Goal: Transaction & Acquisition: Purchase product/service

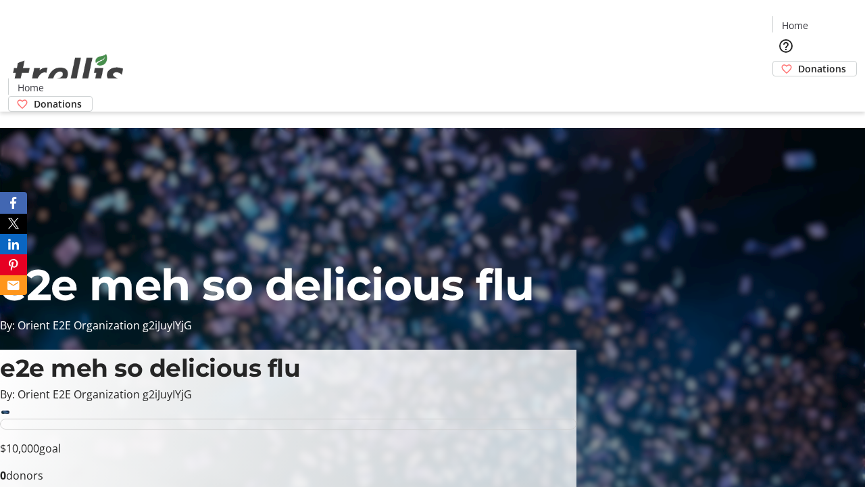
click at [798, 62] on span "Donations" at bounding box center [822, 69] width 48 height 14
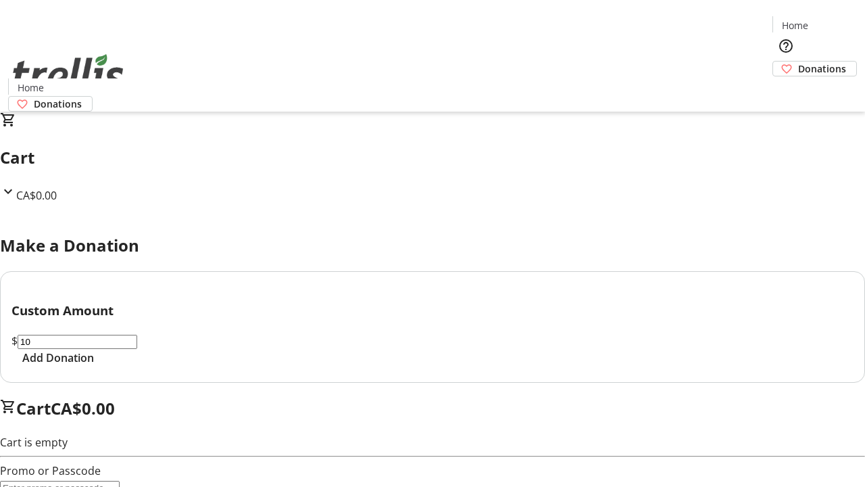
click at [94, 366] on span "Add Donation" at bounding box center [58, 358] width 72 height 16
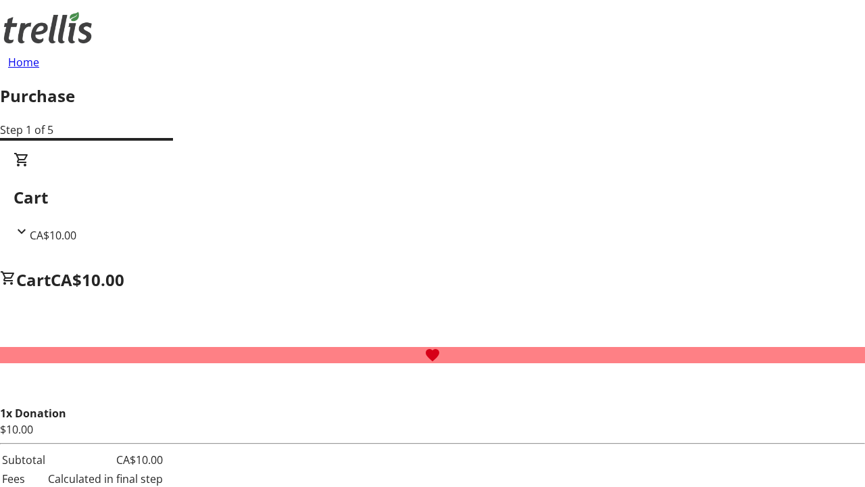
select select "CA"
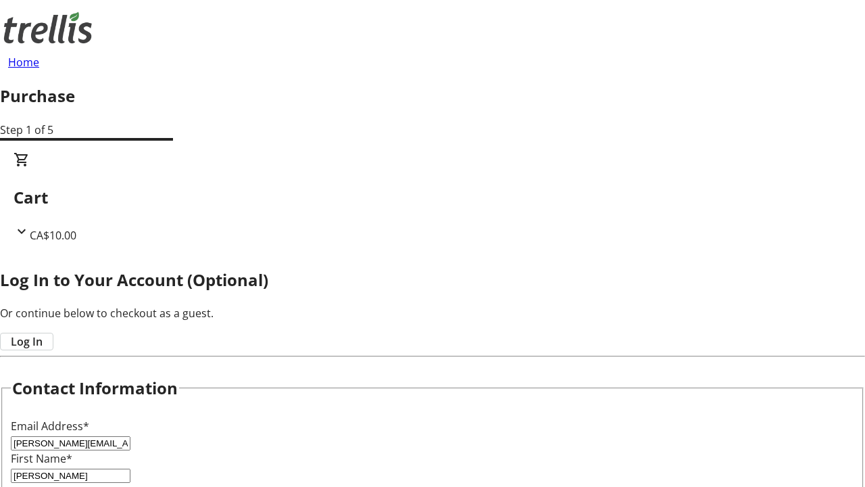
type input "[PERSON_NAME]"
type input "Leuschke"
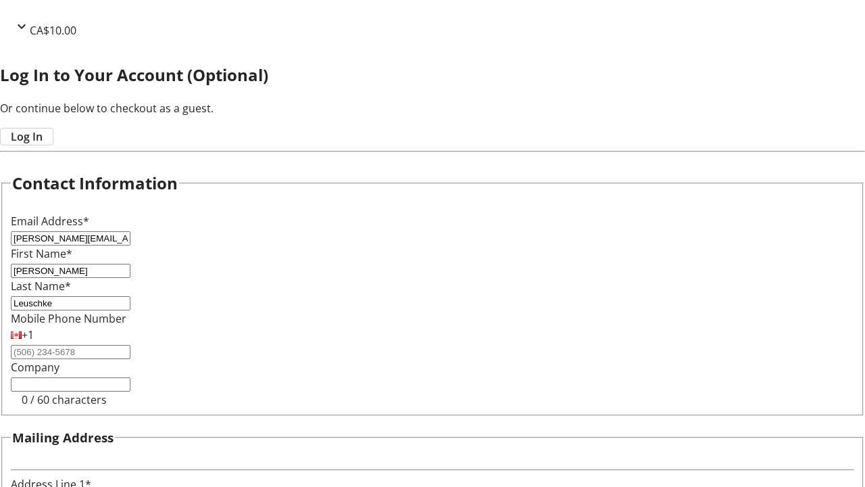
type input "[STREET_ADDRESS][PERSON_NAME]"
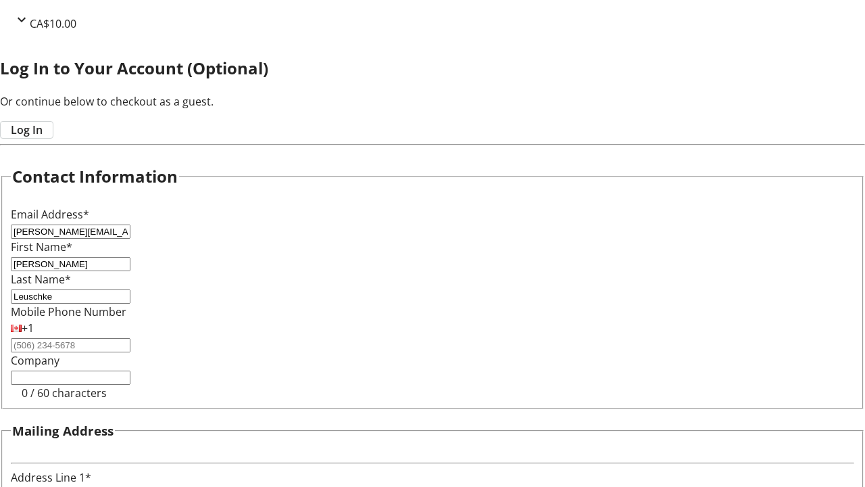
type input "Kelowna"
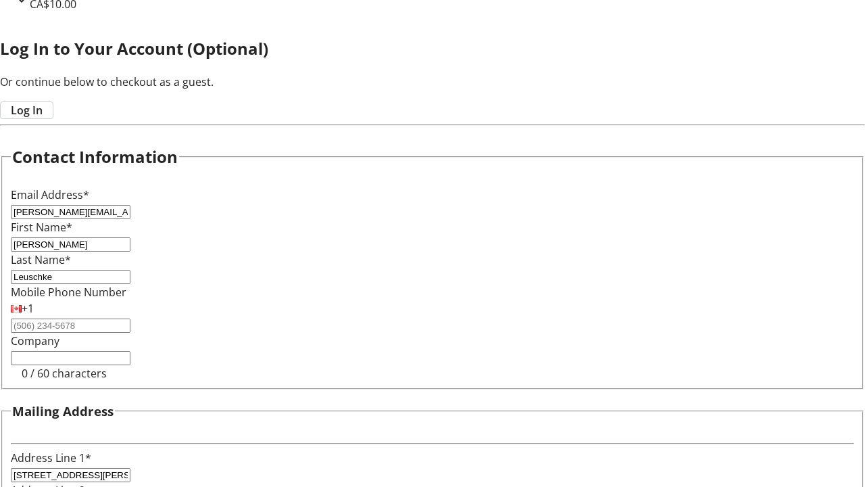
select select "BC"
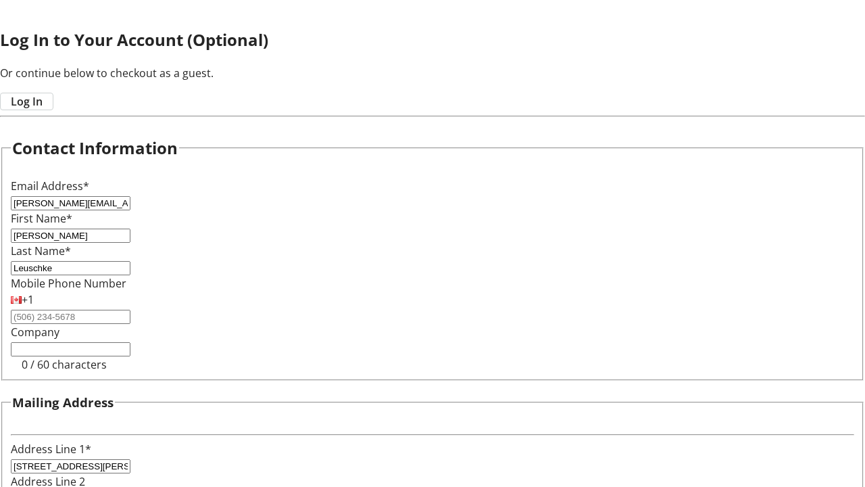
type input "Kelowna"
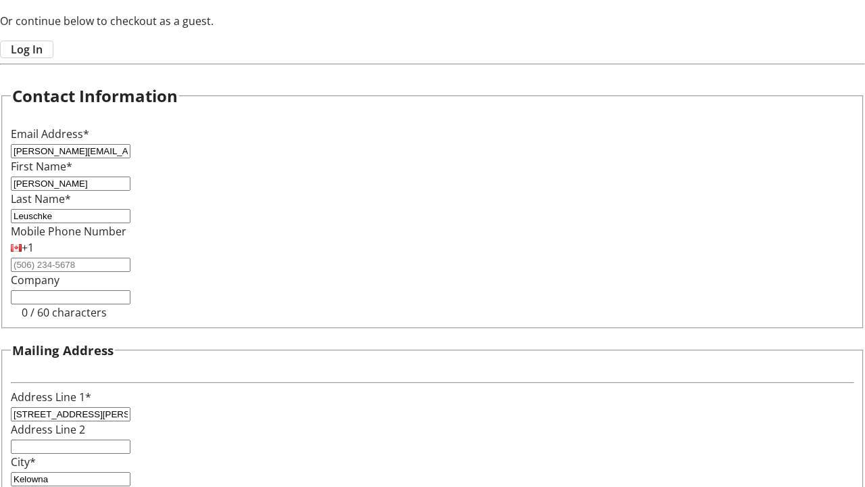
type input "V1Y 0C2"
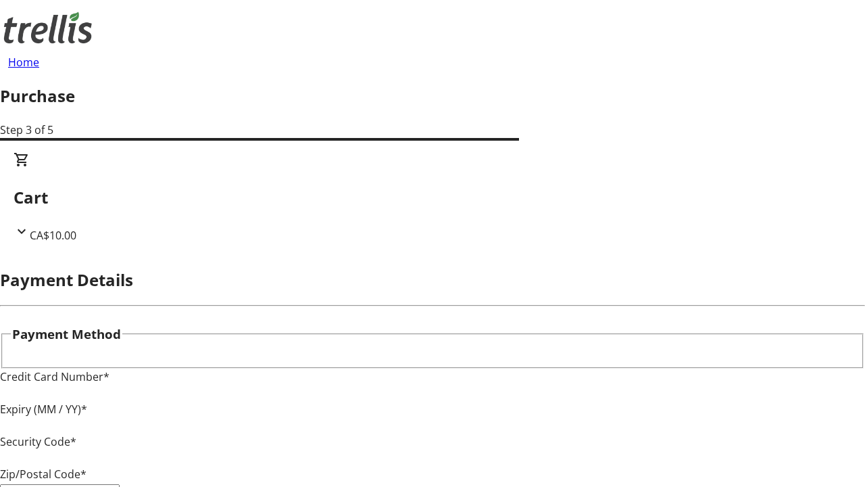
type input "V1Y 0C2"
